Goal: Find specific page/section: Find specific page/section

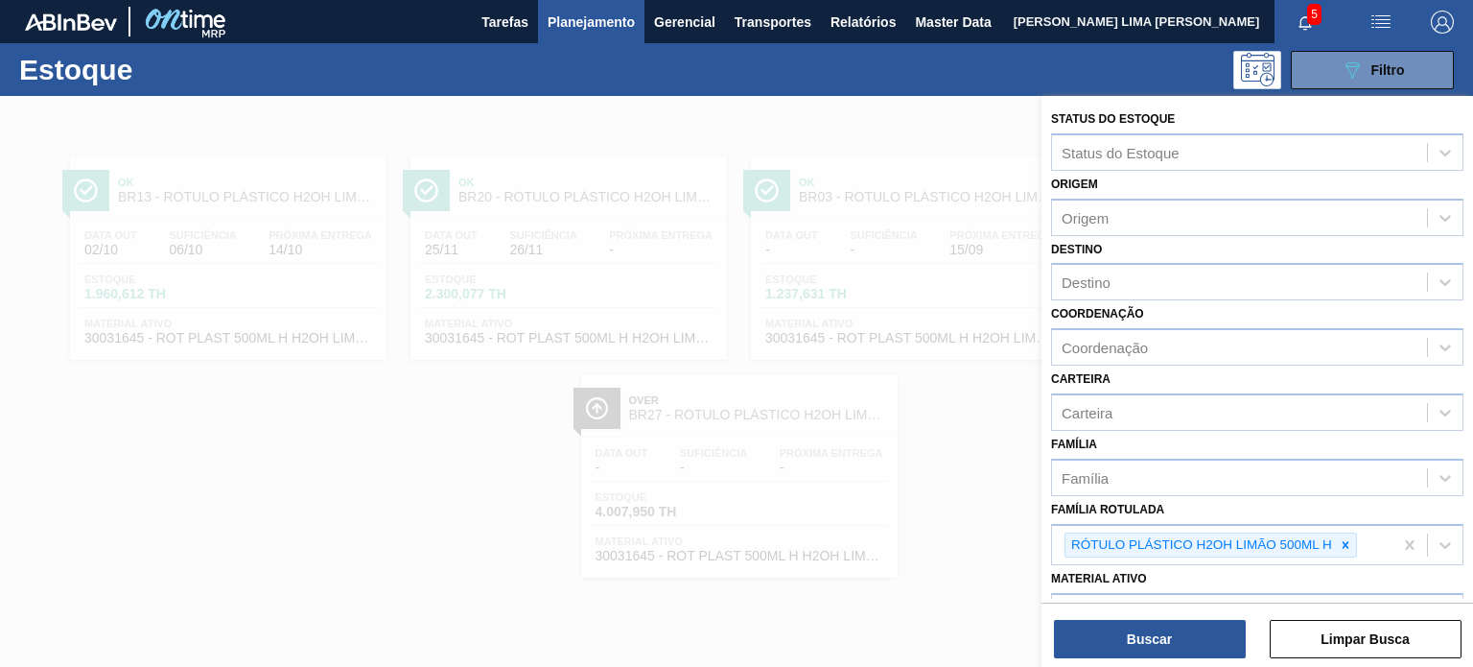
scroll to position [245, 0]
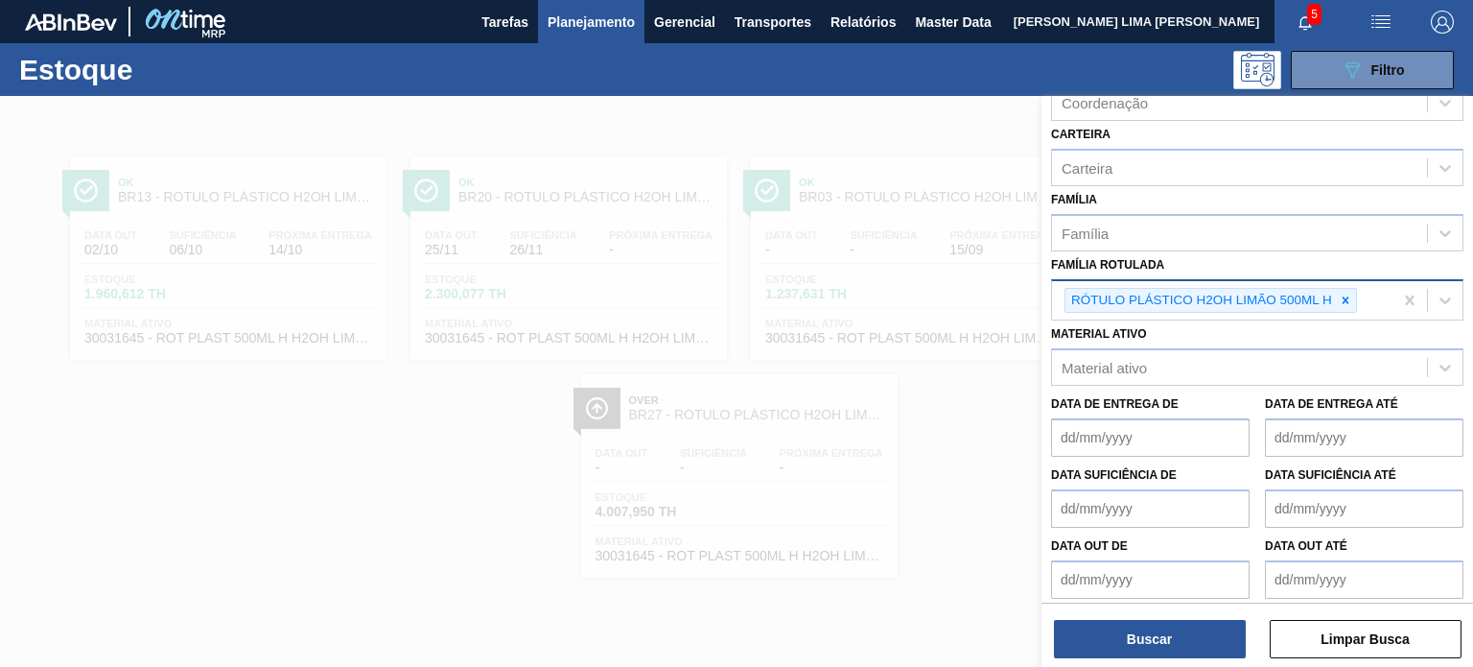
click at [1333, 292] on div "RÓTULO PLÁSTICO H2OH LIMÃO 500ML H" at bounding box center [1201, 301] width 270 height 24
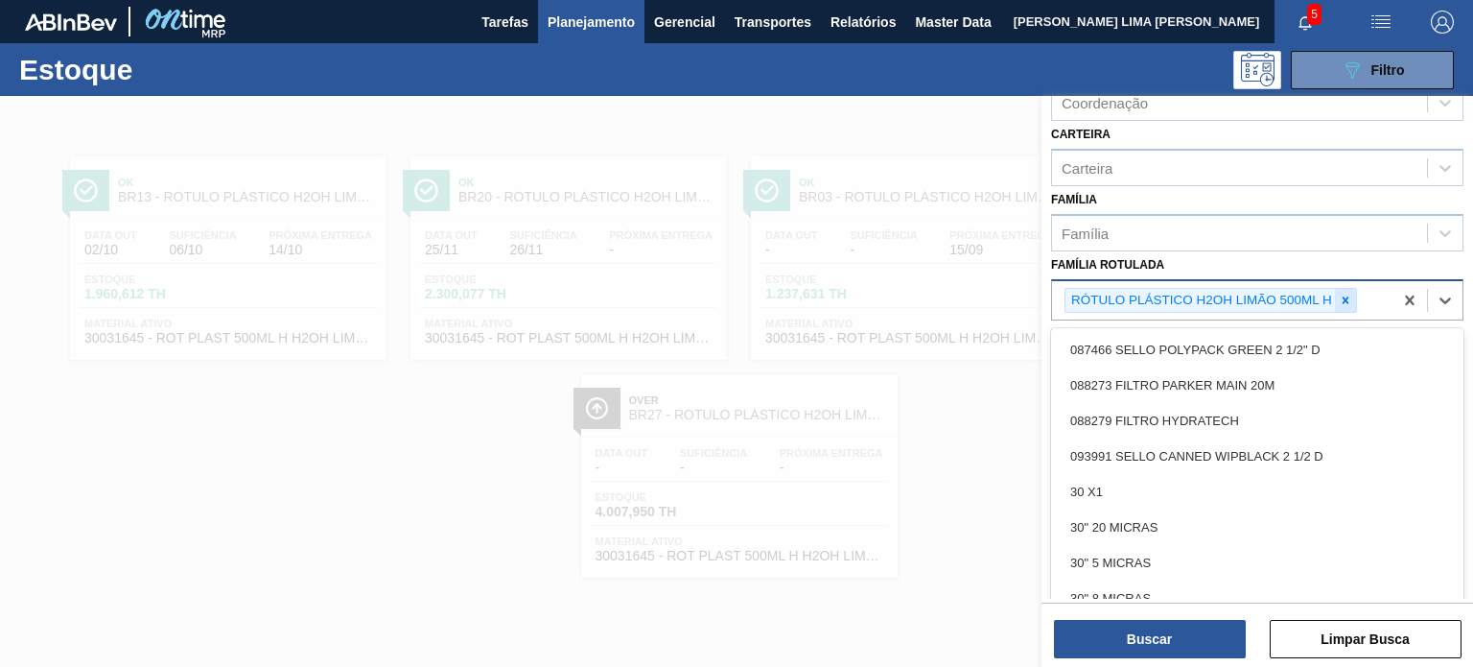
click at [1339, 293] on icon at bounding box center [1345, 299] width 13 height 13
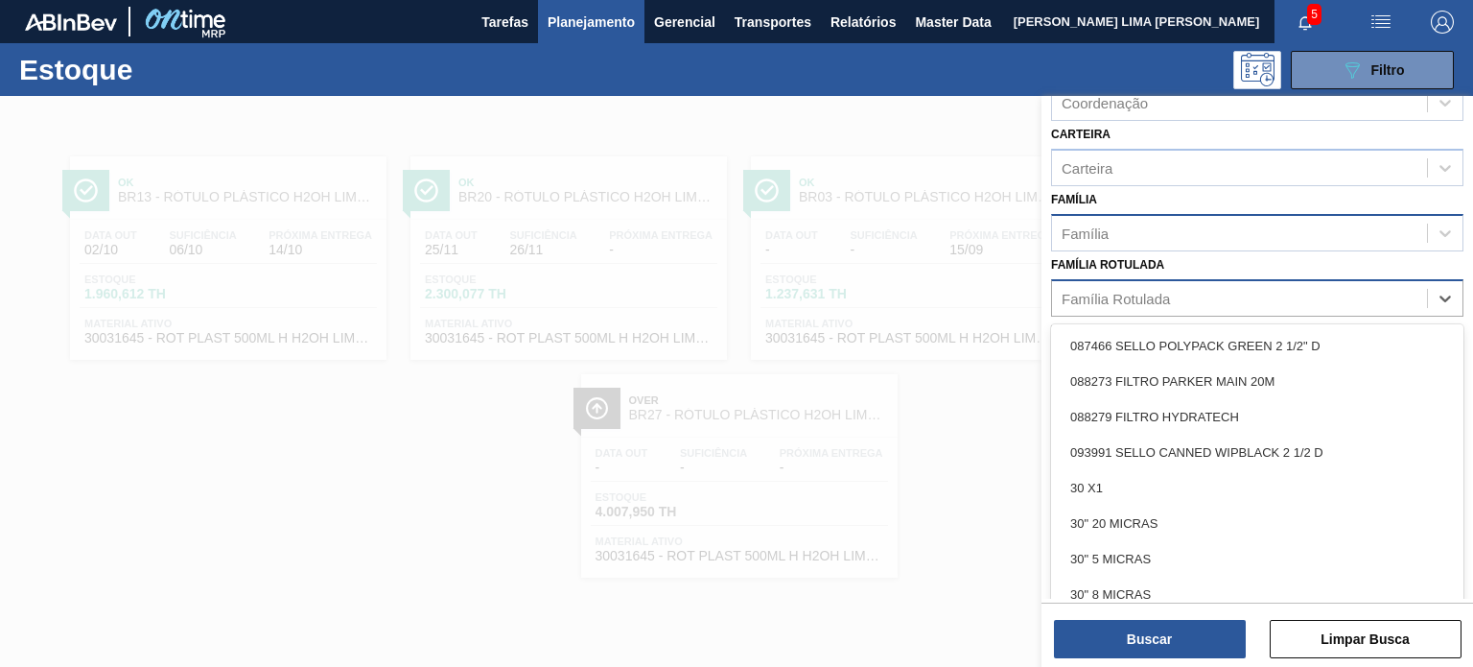
click at [1237, 228] on div "Família" at bounding box center [1239, 233] width 375 height 28
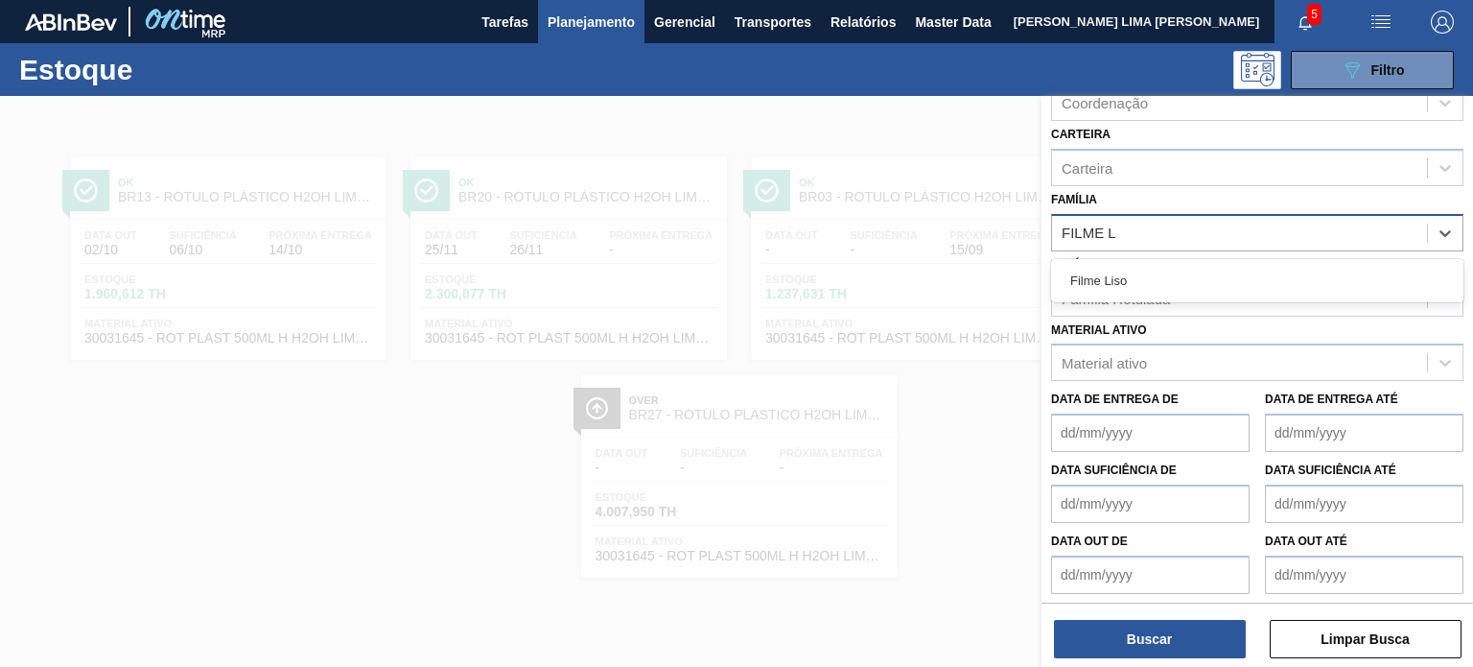
type input "FILME LI"
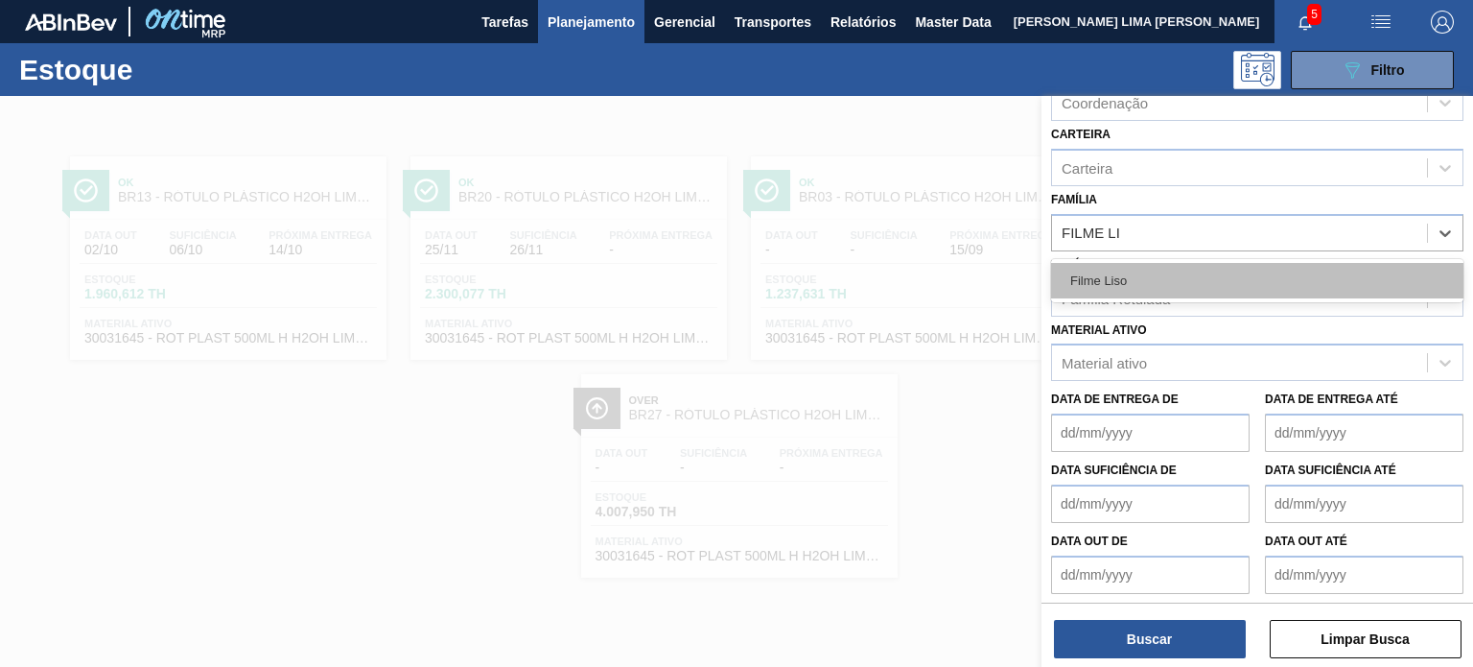
click at [1051, 272] on div "Filme Liso" at bounding box center [1257, 280] width 412 height 35
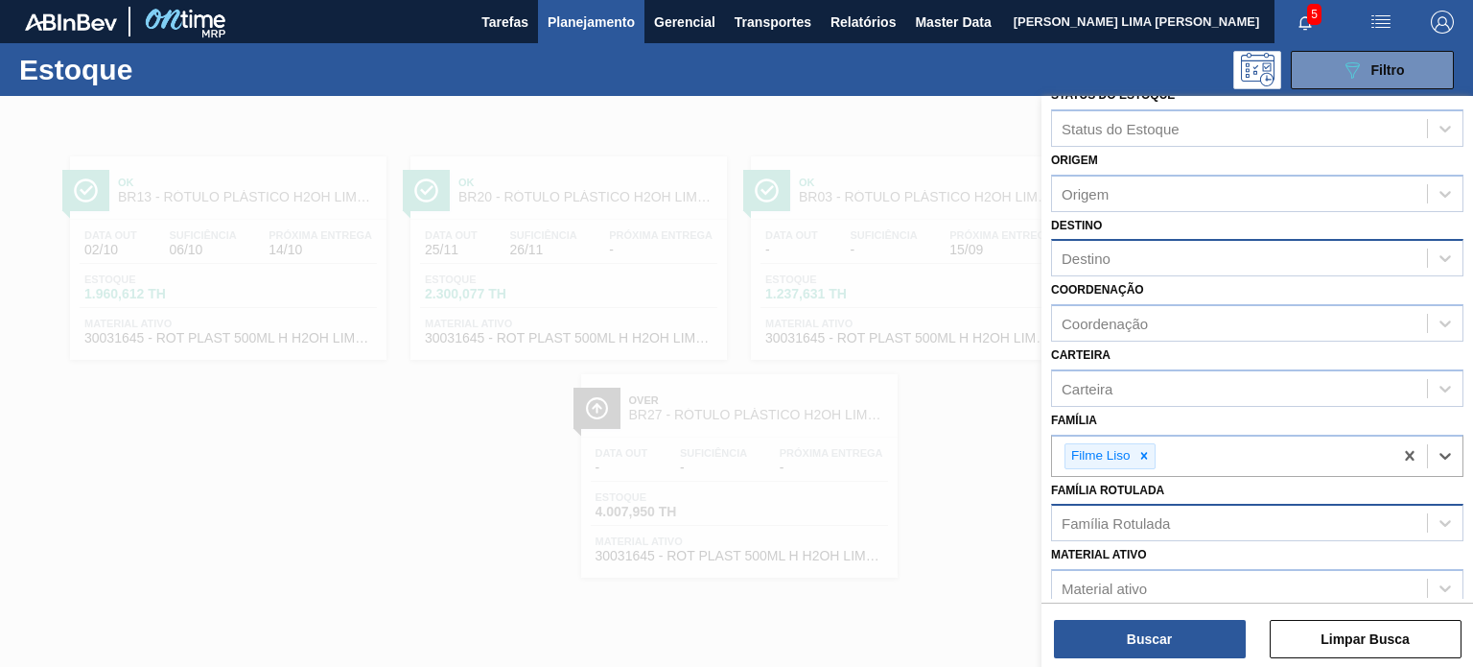
scroll to position [0, 0]
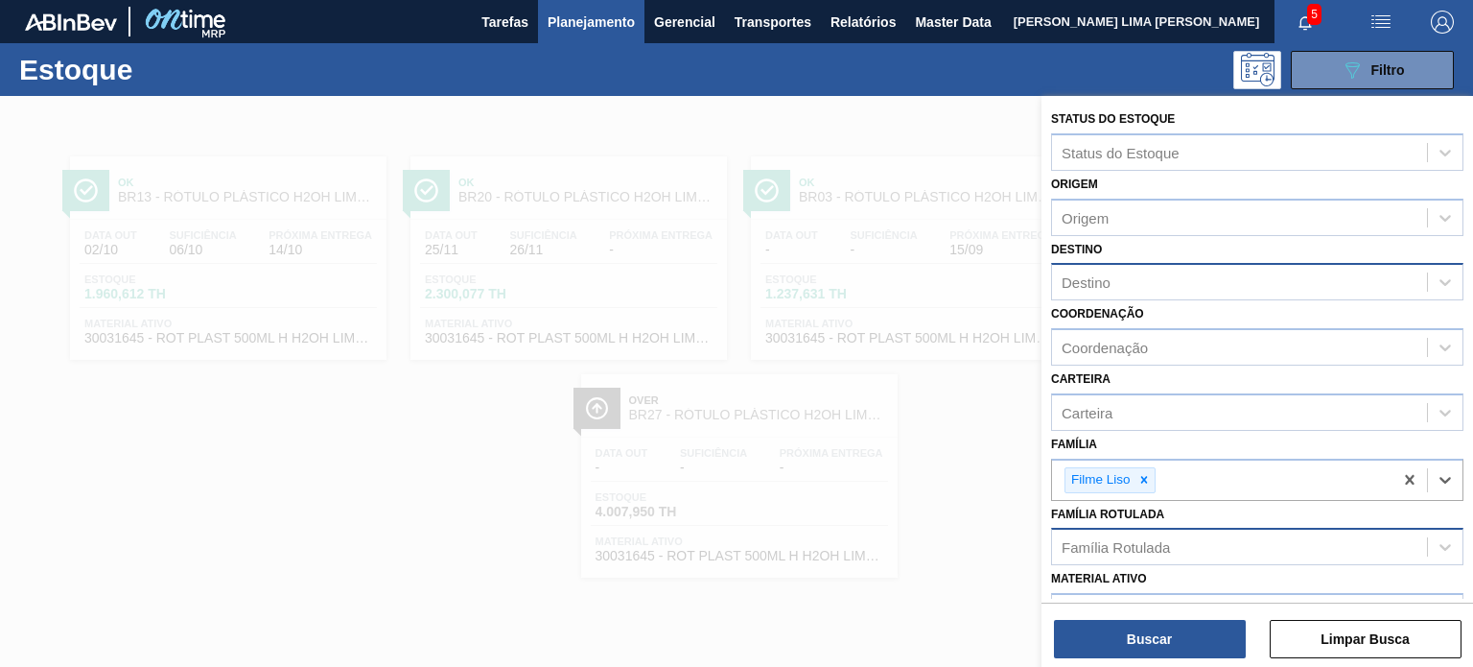
click at [1123, 282] on div "Destino" at bounding box center [1239, 283] width 375 height 28
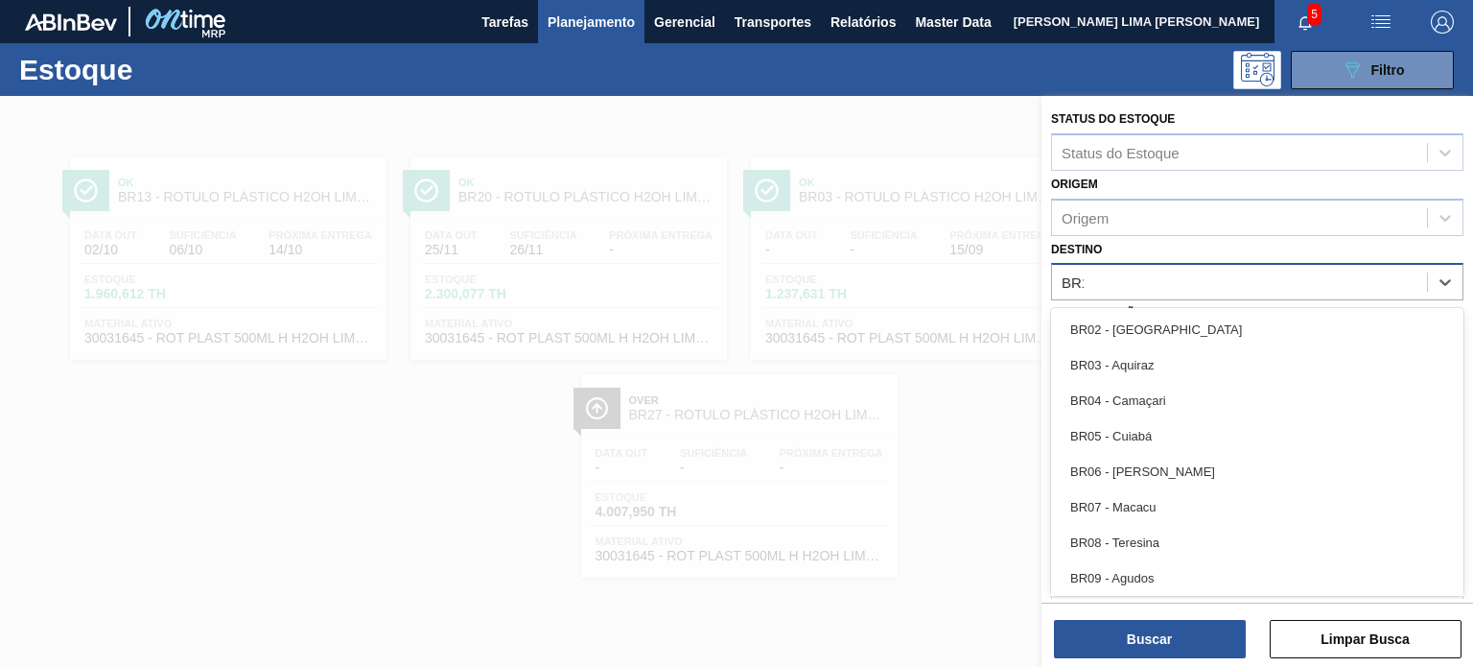
type input "BR11"
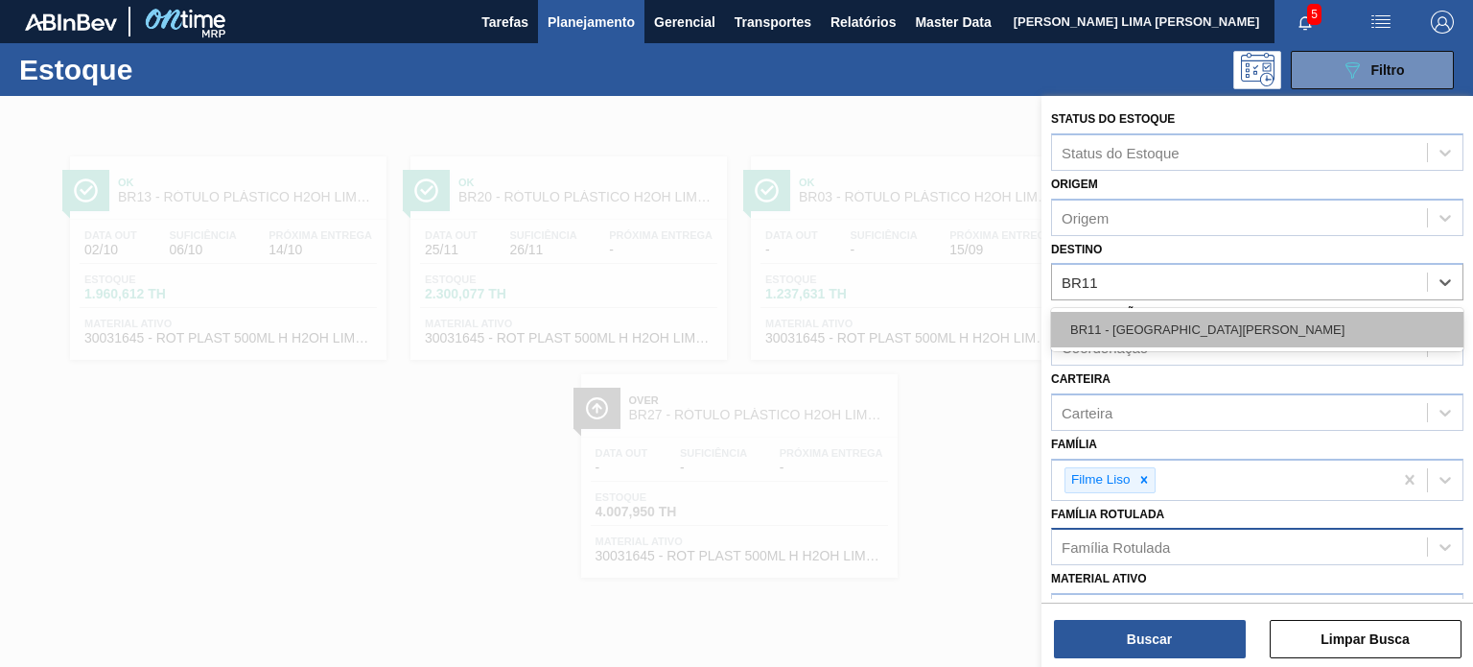
click at [1141, 318] on div "BR11 - [GEOGRAPHIC_DATA][PERSON_NAME]" at bounding box center [1257, 329] width 412 height 35
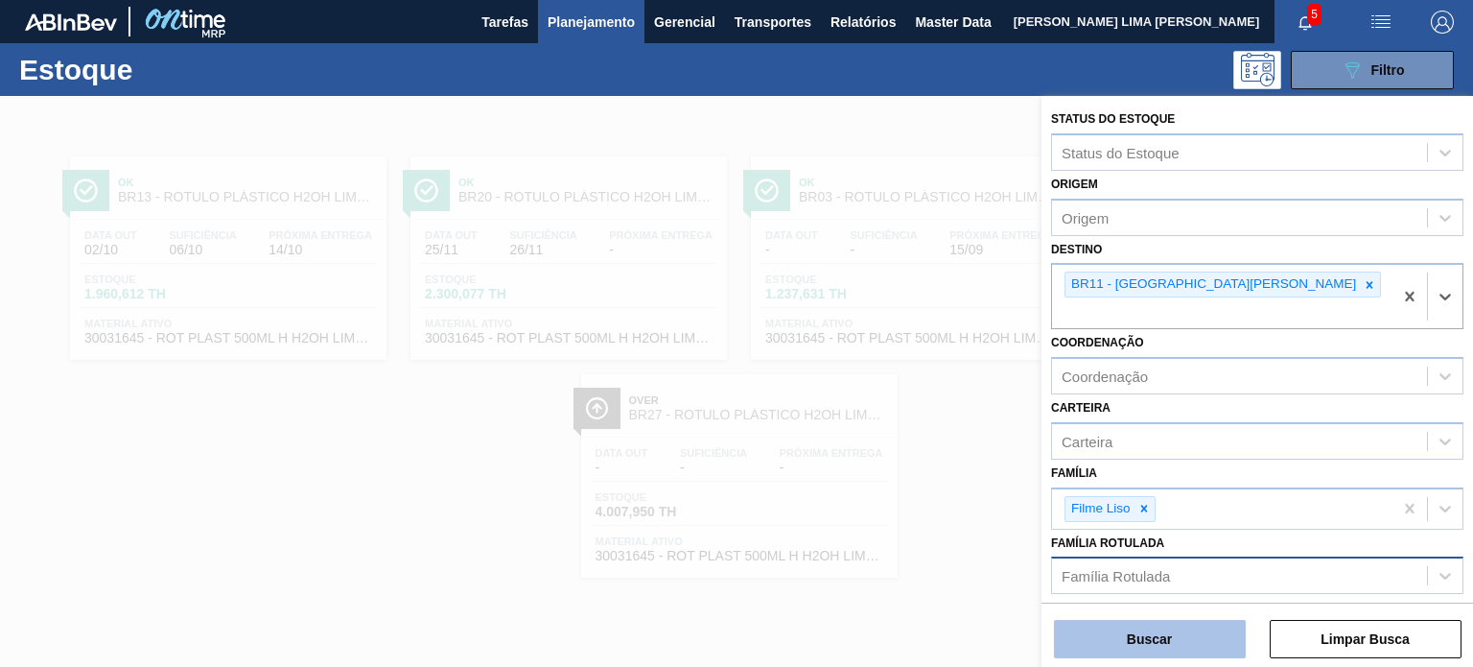
click at [1170, 634] on button "Buscar" at bounding box center [1150, 639] width 192 height 38
